Goal: Transaction & Acquisition: Purchase product/service

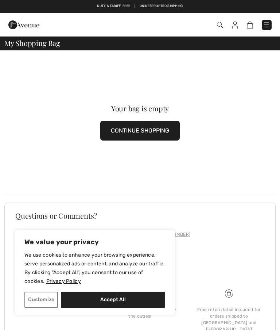
click at [267, 88] on div "Your bag is empty CONTINUE SHOPPING" at bounding box center [139, 122] width 271 height 144
click at [268, 24] on img at bounding box center [266, 24] width 7 height 7
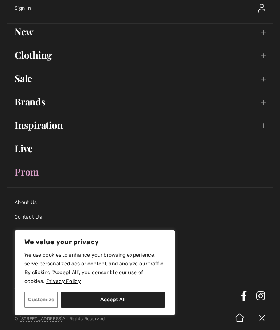
scroll to position [39, 0]
click at [45, 296] on button "Customize" at bounding box center [41, 299] width 34 height 16
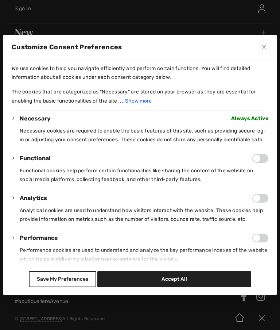
scroll to position [0, 0]
click at [266, 43] on button "Close" at bounding box center [264, 47] width 9 height 9
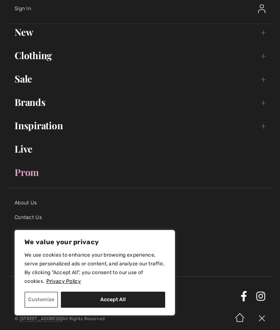
click at [32, 82] on link "Sale Toggle submenu" at bounding box center [139, 79] width 265 height 16
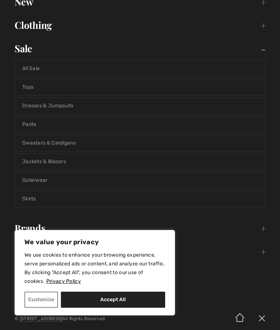
scroll to position [66, 0]
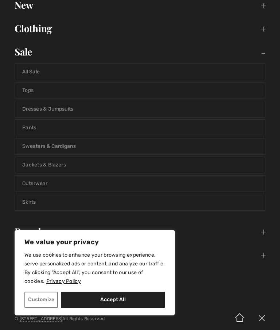
click at [39, 128] on link "Pants" at bounding box center [140, 128] width 250 height 16
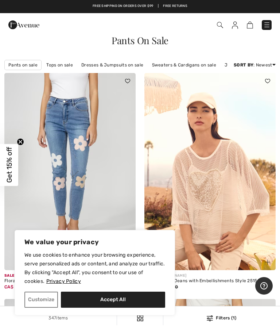
click at [263, 39] on div "Pants On Sale" at bounding box center [139, 40] width 271 height 9
click at [241, 134] on link "Best Sellers" at bounding box center [245, 128] width 47 height 11
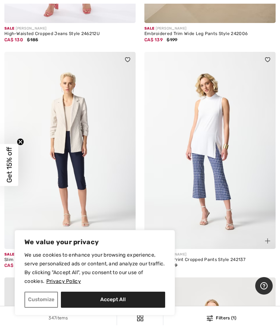
scroll to position [2416, 0]
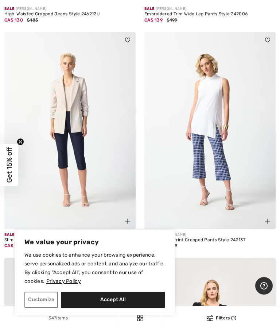
click at [242, 114] on img at bounding box center [209, 130] width 131 height 197
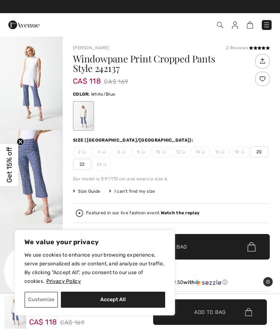
click at [41, 85] on img "1 / 4" at bounding box center [31, 83] width 63 height 94
click at [226, 68] on h1 "Windowpane Print Cropped Pants Style 242137" at bounding box center [163, 63] width 180 height 19
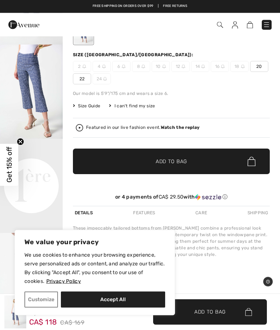
scroll to position [81, 0]
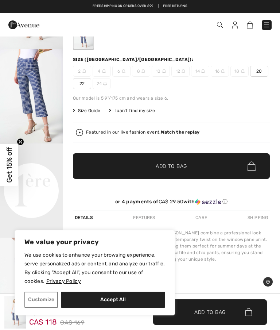
click at [40, 175] on video "Your browser does not support the video tag." at bounding box center [31, 158] width 63 height 31
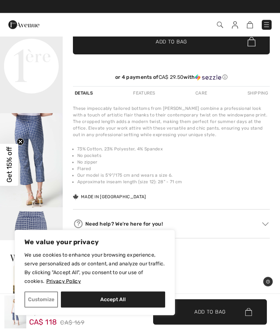
scroll to position [205, 0]
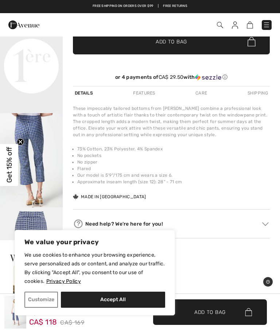
click at [48, 50] on video "Your browser does not support the video tag." at bounding box center [31, 34] width 63 height 31
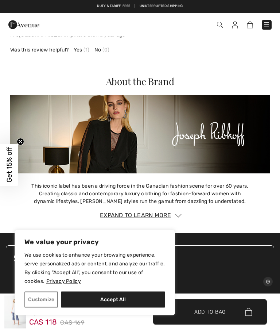
scroll to position [916, 0]
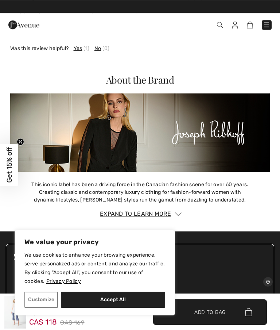
click at [137, 132] on img at bounding box center [140, 132] width 260 height 79
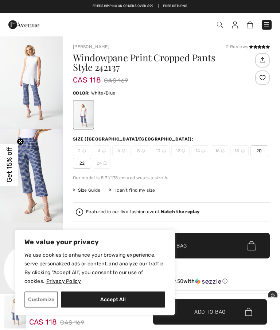
scroll to position [0, 0]
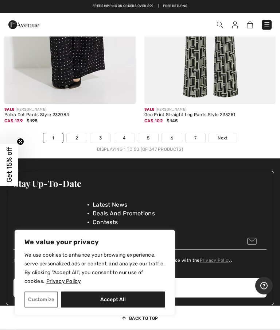
scroll to position [5995, 0]
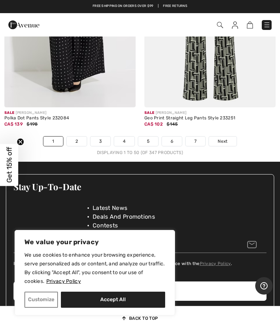
click at [78, 141] on link "2" at bounding box center [77, 140] width 20 height 9
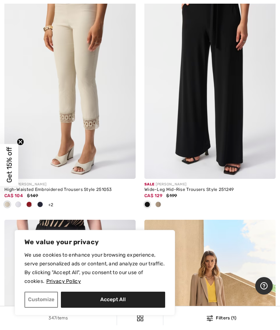
scroll to position [2018, 0]
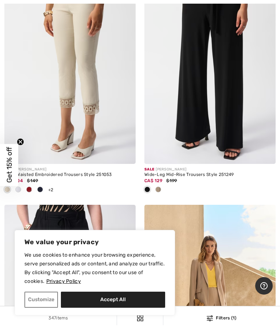
click at [179, 177] on div "Wide-Leg Mid-Rise Trousers Style 251249" at bounding box center [209, 174] width 131 height 5
click at [180, 184] on div "CA$ 129 $199" at bounding box center [209, 180] width 131 height 7
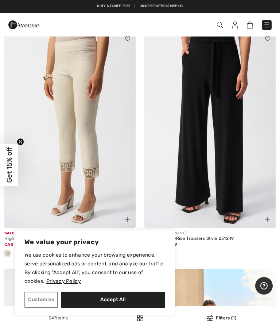
scroll to position [1956, 0]
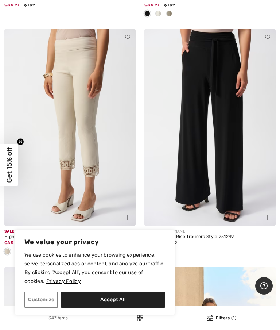
click at [224, 110] on img at bounding box center [209, 127] width 131 height 197
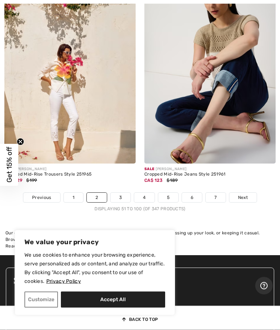
scroll to position [6016, 0]
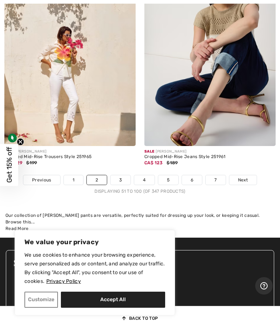
click at [119, 181] on link "3" at bounding box center [120, 179] width 20 height 9
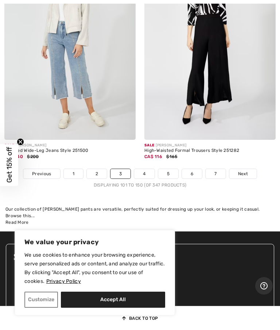
scroll to position [5965, 0]
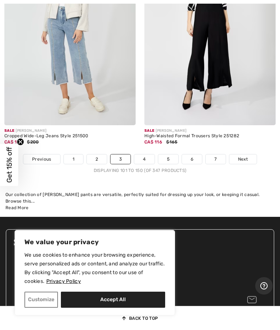
click at [145, 161] on link "4" at bounding box center [144, 158] width 20 height 9
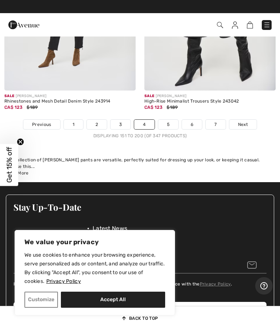
scroll to position [5953, 0]
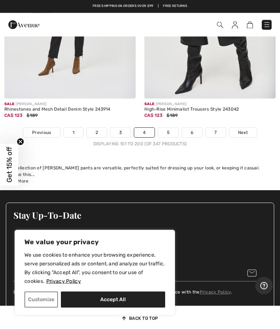
click at [170, 134] on link "5" at bounding box center [168, 132] width 20 height 9
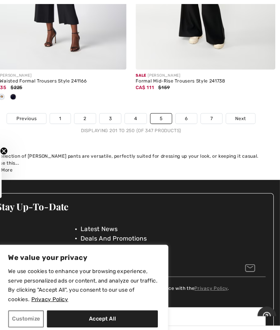
scroll to position [5976, 0]
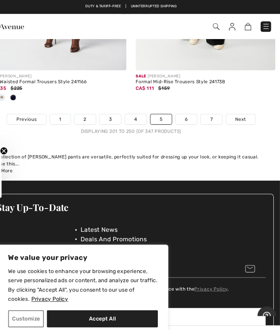
click at [182, 110] on link "6" at bounding box center [192, 111] width 20 height 9
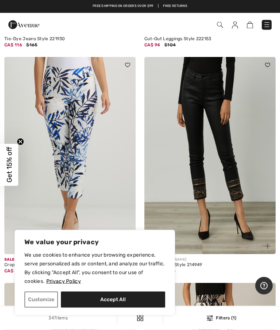
scroll to position [4743, 0]
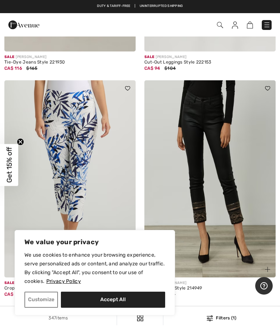
click at [249, 191] on img at bounding box center [209, 178] width 131 height 197
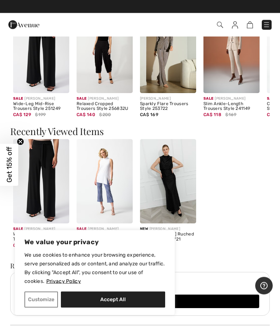
scroll to position [561, 0]
